Goal: Check status: Check status

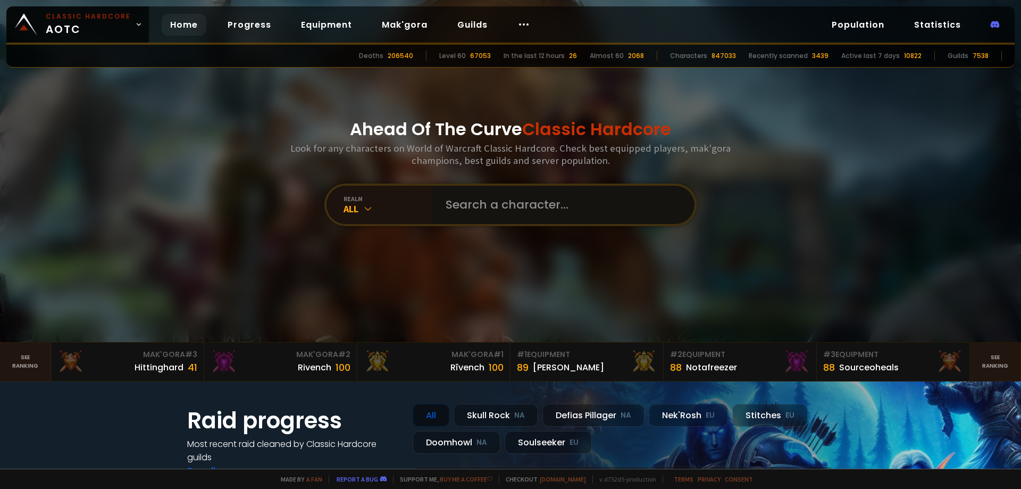
click at [477, 214] on input "text" at bounding box center [560, 205] width 242 height 38
paste input "If you are free, we can start a little later"
type input "If you are free, we can start a little later"
click at [482, 210] on input "If you are free, we can start a little later" at bounding box center [555, 205] width 233 height 38
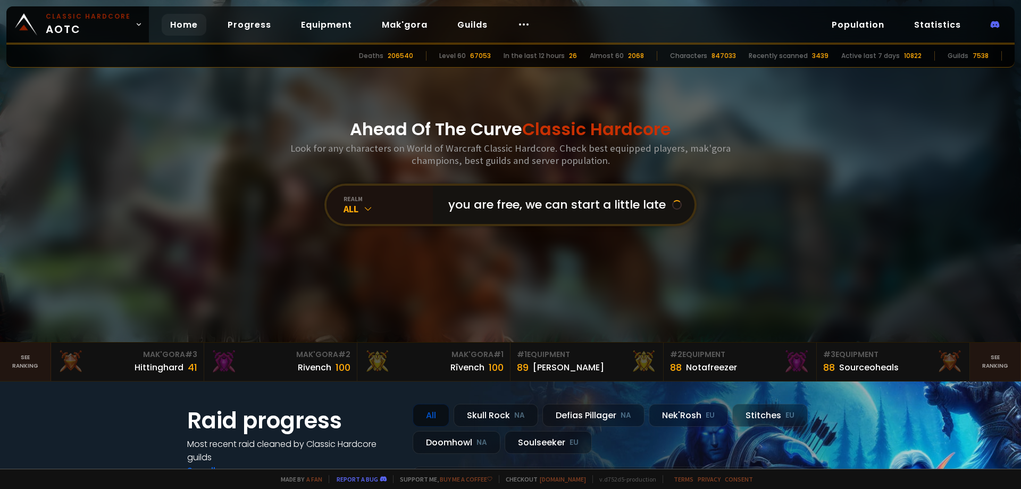
click at [482, 210] on input "If you are free, we can start a little later" at bounding box center [555, 205] width 233 height 38
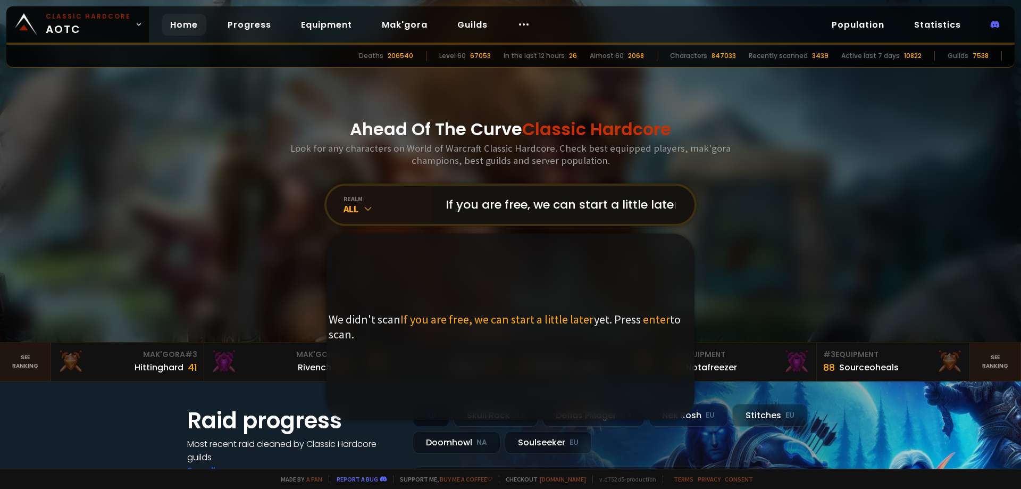
click at [482, 210] on input "If you are free, we can start a little later" at bounding box center [560, 205] width 242 height 38
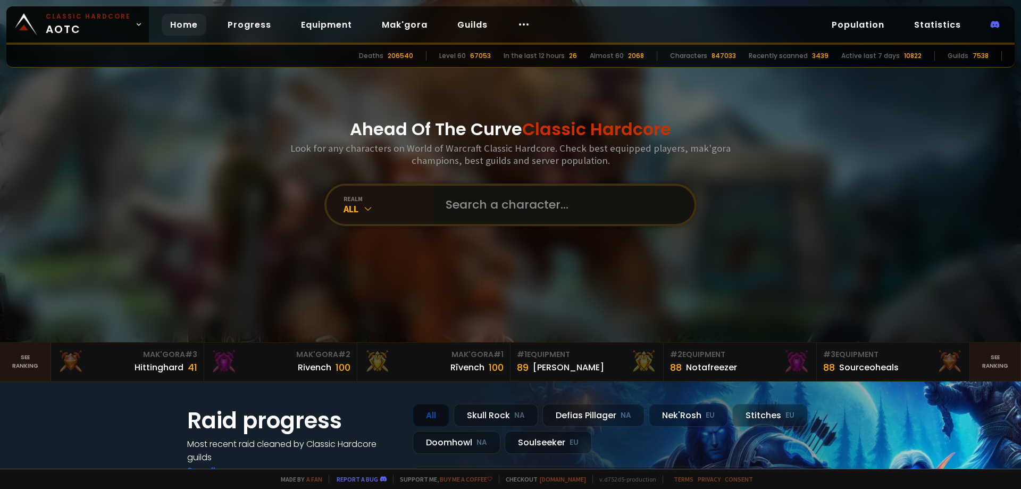
click at [526, 203] on input "text" at bounding box center [560, 205] width 242 height 38
paste input "Inimitable"
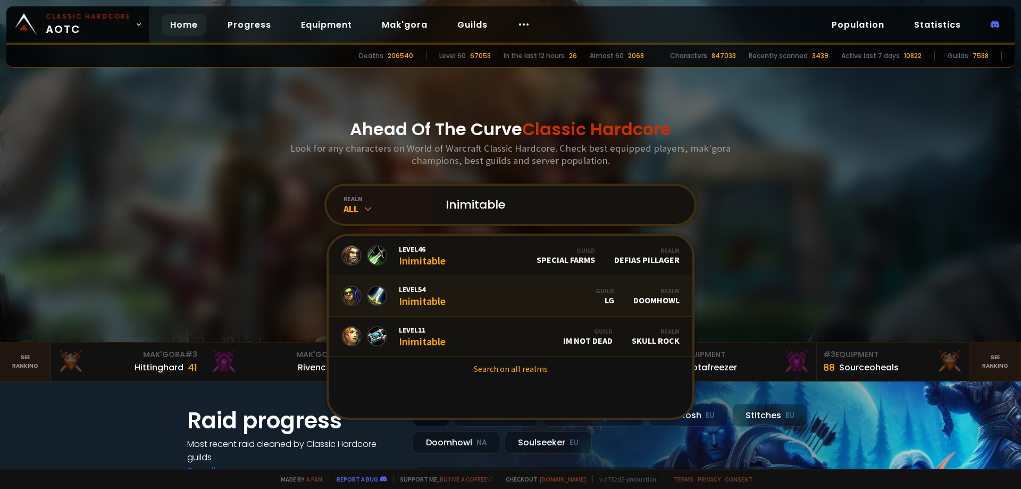
type input "Inimitable"
click at [455, 293] on link "Level 54 Inimitable Guild LG Realm Doomhowl" at bounding box center [511, 296] width 364 height 40
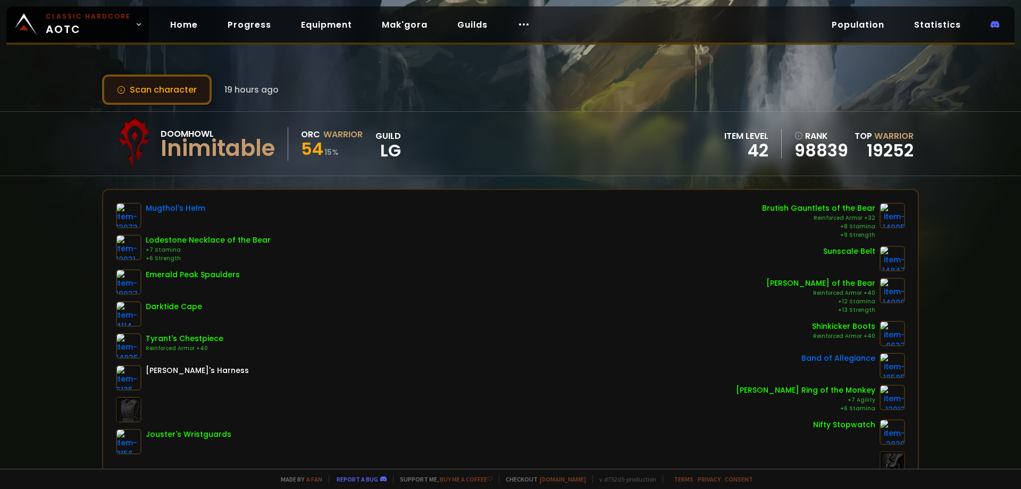
click at [166, 98] on button "Scan character" at bounding box center [157, 89] width 110 height 30
